Goal: Information Seeking & Learning: Learn about a topic

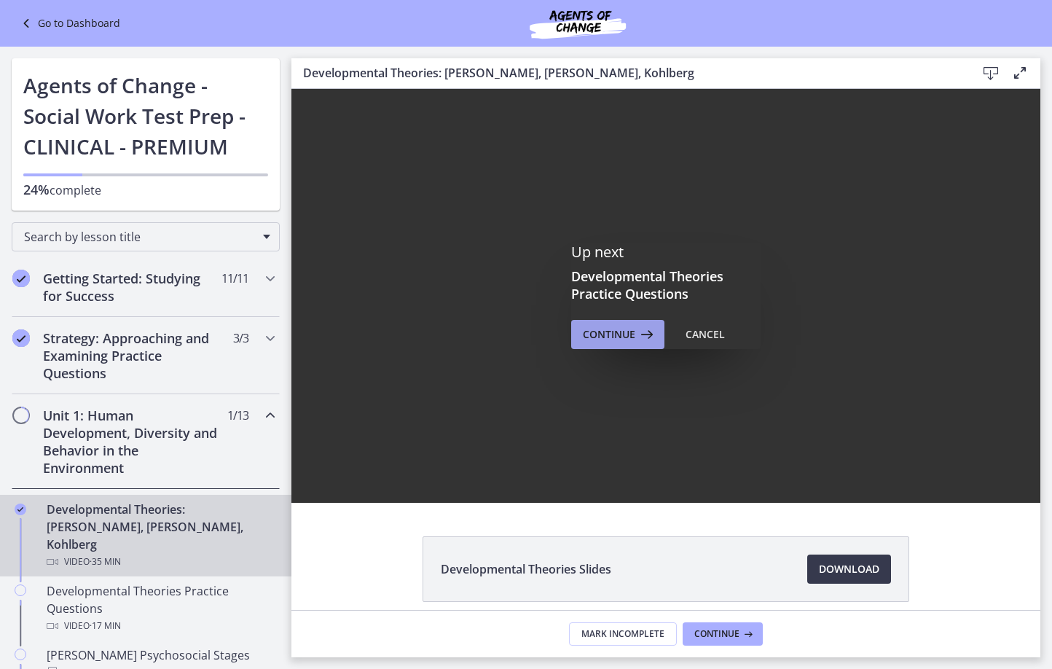
click at [626, 338] on span "Continue" at bounding box center [609, 334] width 52 height 17
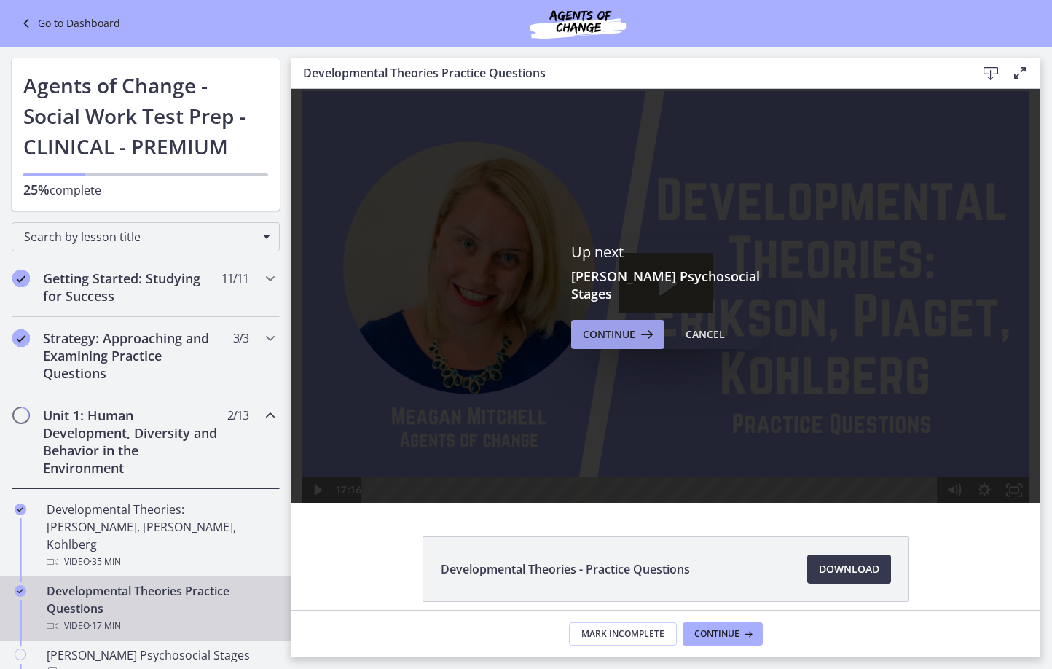
click at [603, 326] on span "Continue" at bounding box center [609, 334] width 52 height 17
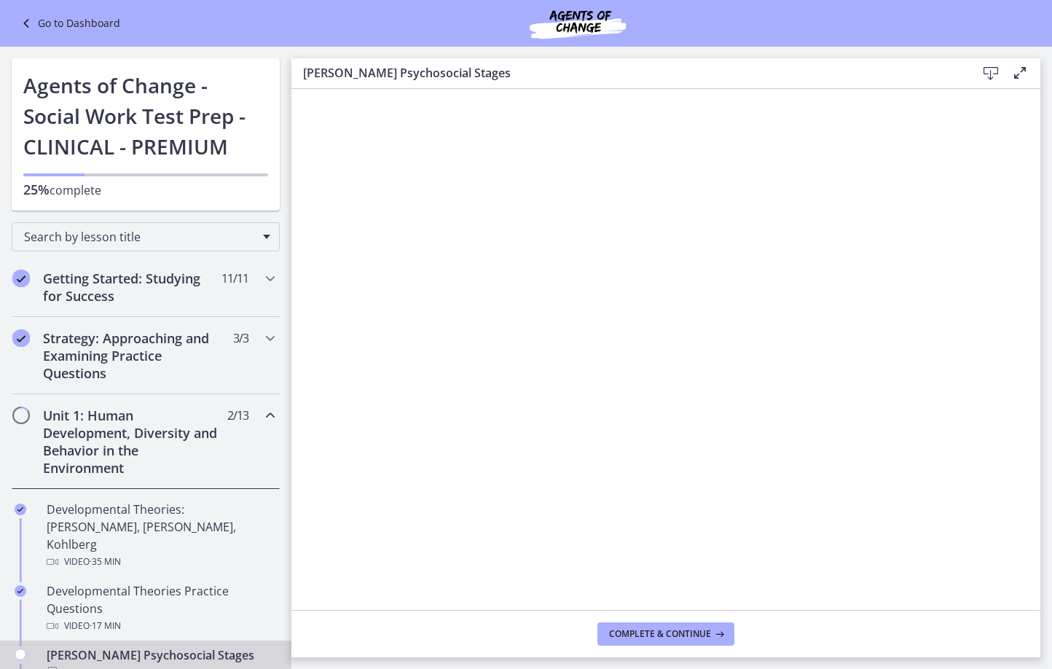
click at [967, 47] on main "[PERSON_NAME] Psychosocial Stages Download Enable fullscreen Complete & continue" at bounding box center [671, 358] width 761 height 622
click at [988, 77] on icon at bounding box center [990, 73] width 17 height 17
drag, startPoint x: 637, startPoint y: 634, endPoint x: 633, endPoint y: 627, distance: 7.9
click at [637, 634] on span "Complete & continue" at bounding box center [660, 634] width 102 height 12
